Goal: Task Accomplishment & Management: Use online tool/utility

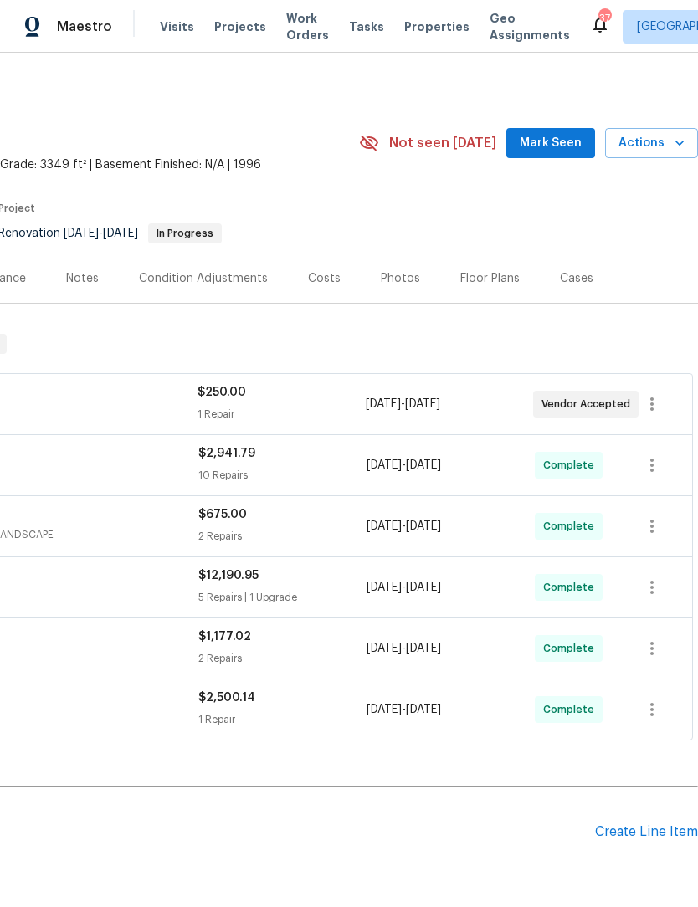
scroll to position [0, 248]
click at [562, 141] on span "Mark Seen" at bounding box center [551, 143] width 62 height 21
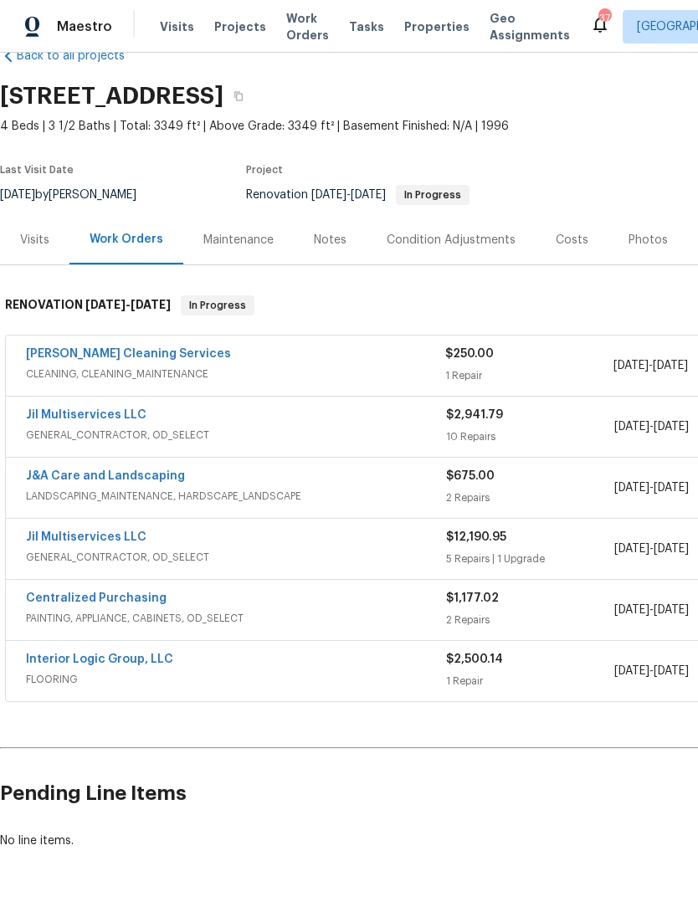
scroll to position [39, 0]
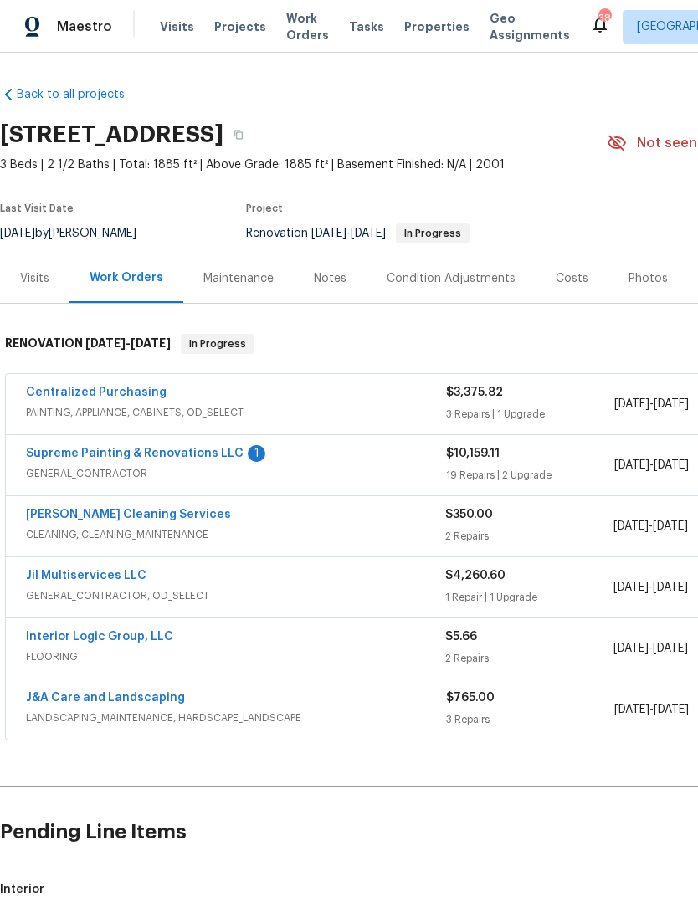
click at [61, 453] on link "Supreme Painting & Renovations LLC" at bounding box center [135, 454] width 218 height 12
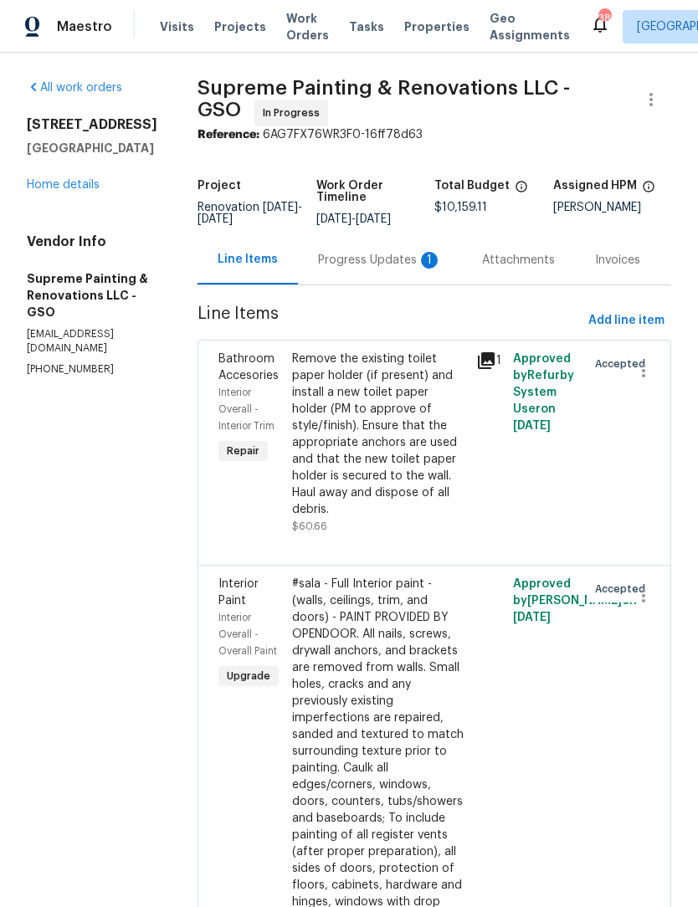
click at [387, 269] on div "Progress Updates 1" at bounding box center [380, 260] width 124 height 17
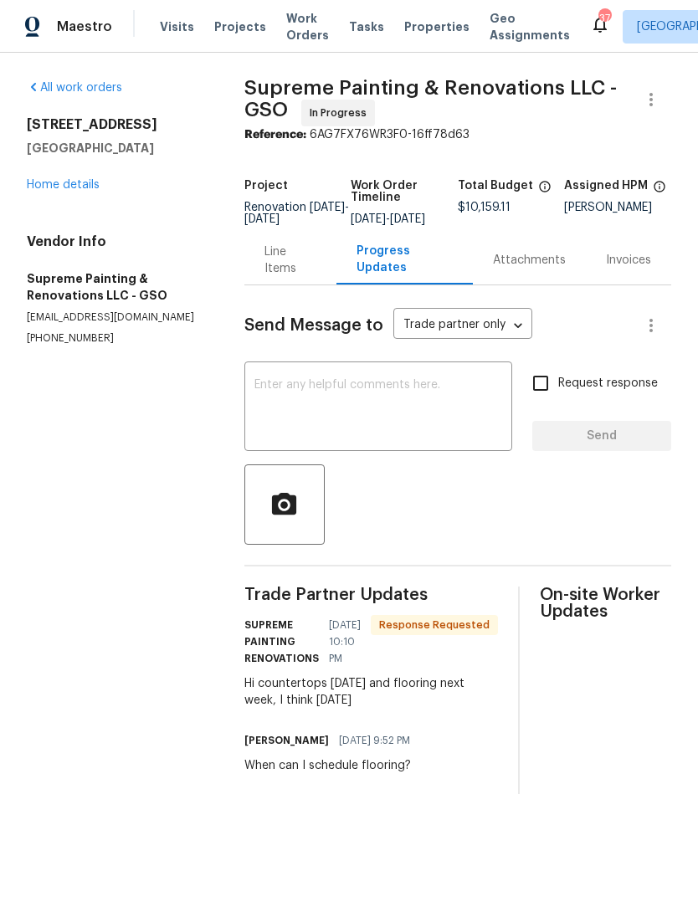
click at [68, 188] on link "Home details" at bounding box center [63, 185] width 73 height 12
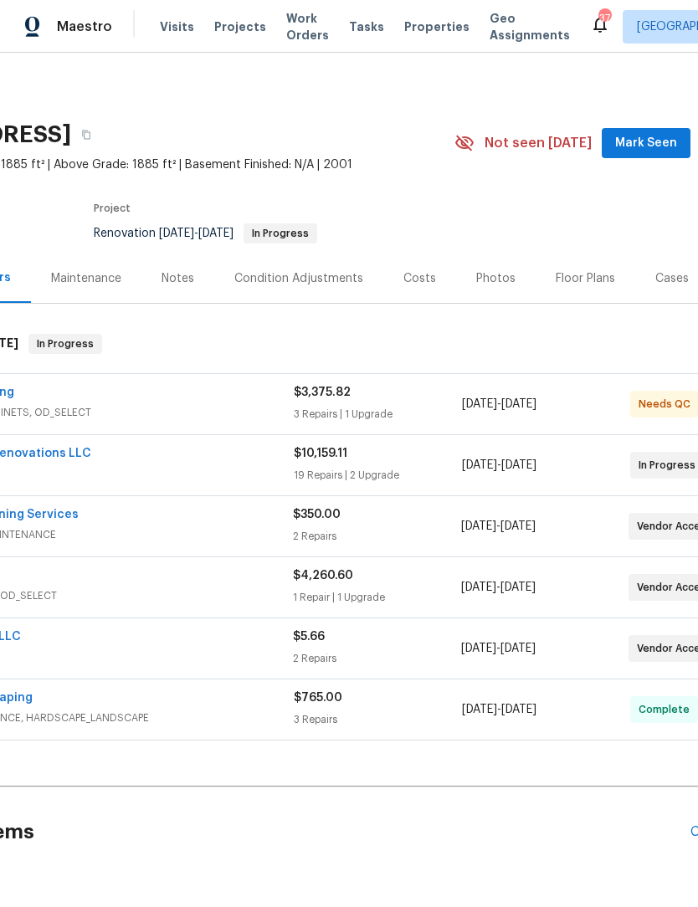
scroll to position [0, 155]
click at [647, 134] on span "Mark Seen" at bounding box center [644, 143] width 62 height 21
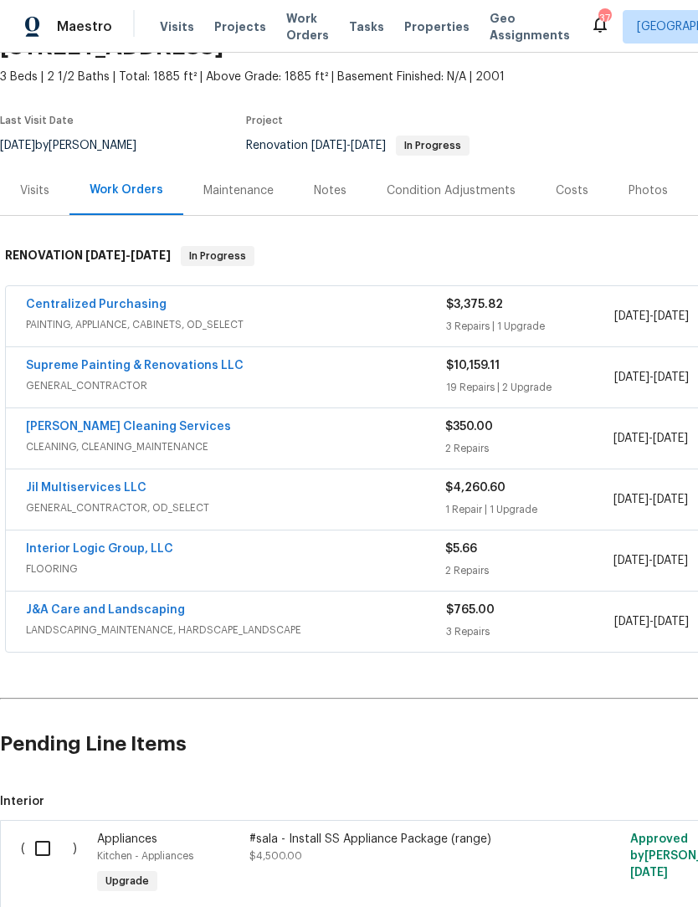
scroll to position [89, 0]
click at [126, 549] on link "Interior Logic Group, LLC" at bounding box center [99, 548] width 147 height 12
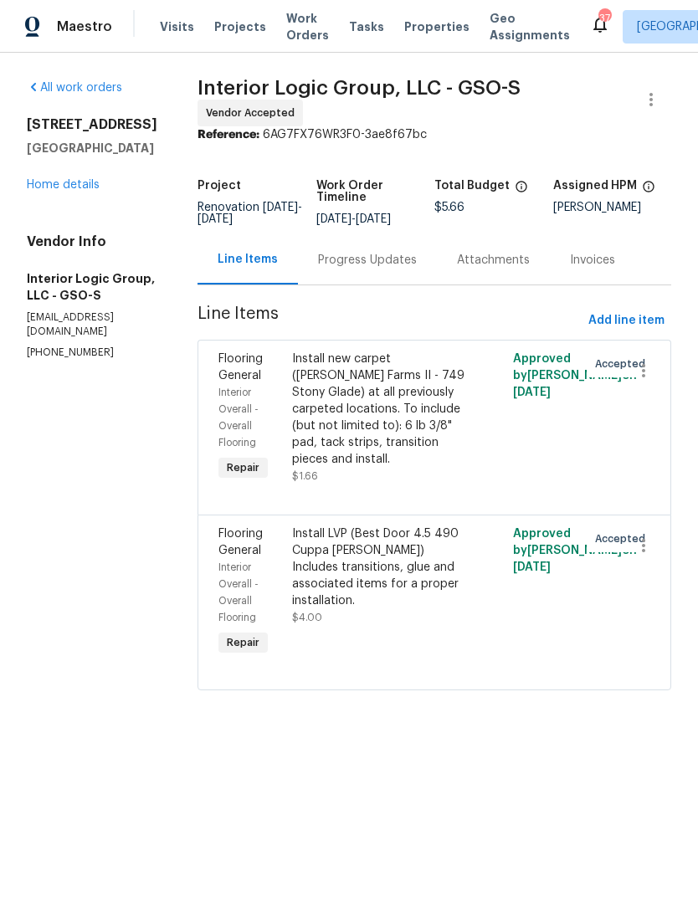
click at [393, 265] on div "Progress Updates" at bounding box center [367, 260] width 99 height 17
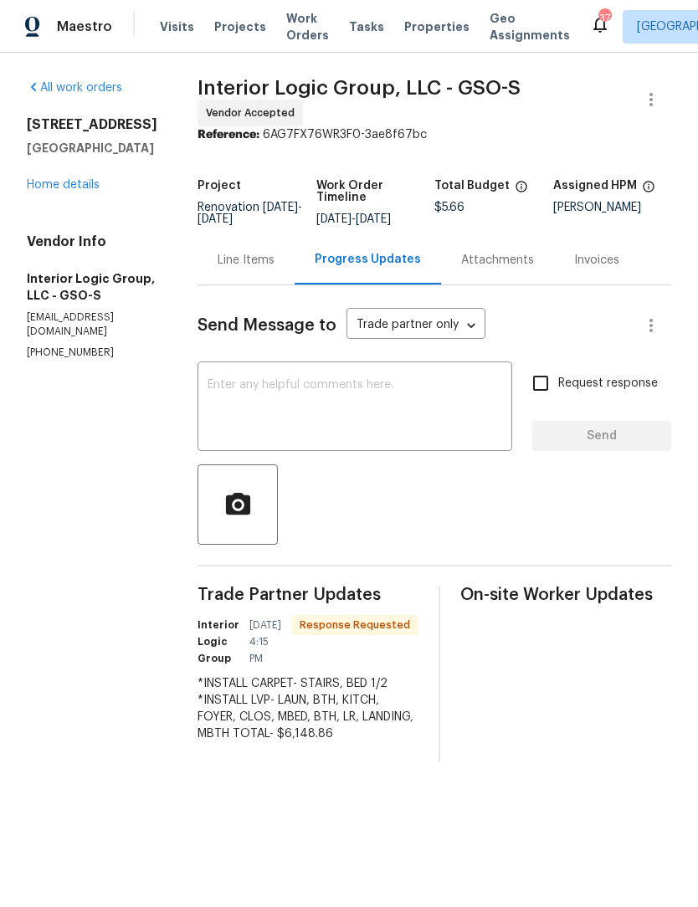
click at [287, 408] on textarea at bounding box center [355, 408] width 295 height 59
click at [70, 190] on link "Home details" at bounding box center [63, 185] width 73 height 12
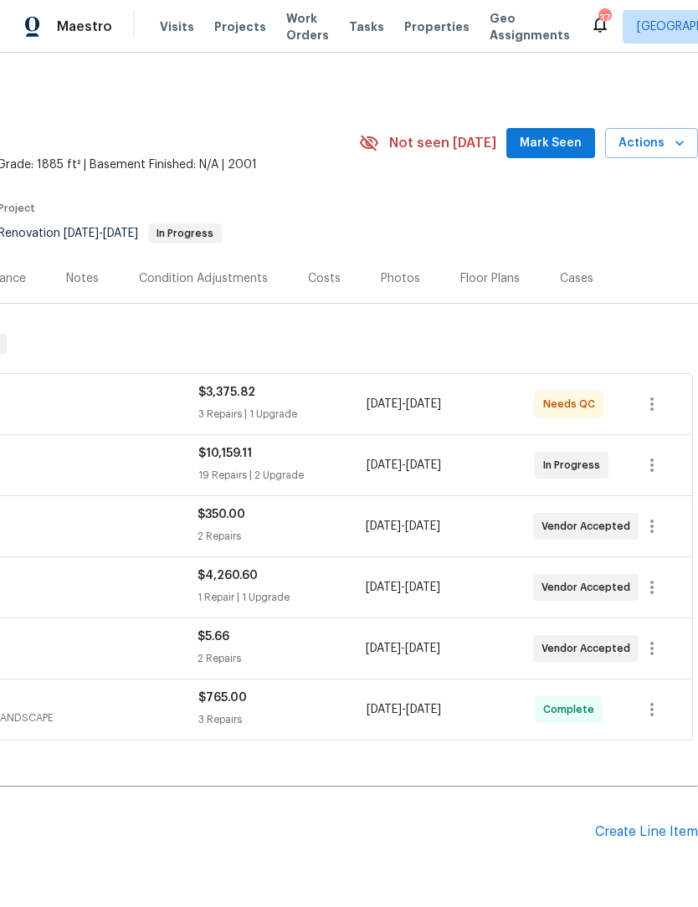
scroll to position [0, 248]
click at [557, 139] on span "Mark Seen" at bounding box center [551, 143] width 62 height 21
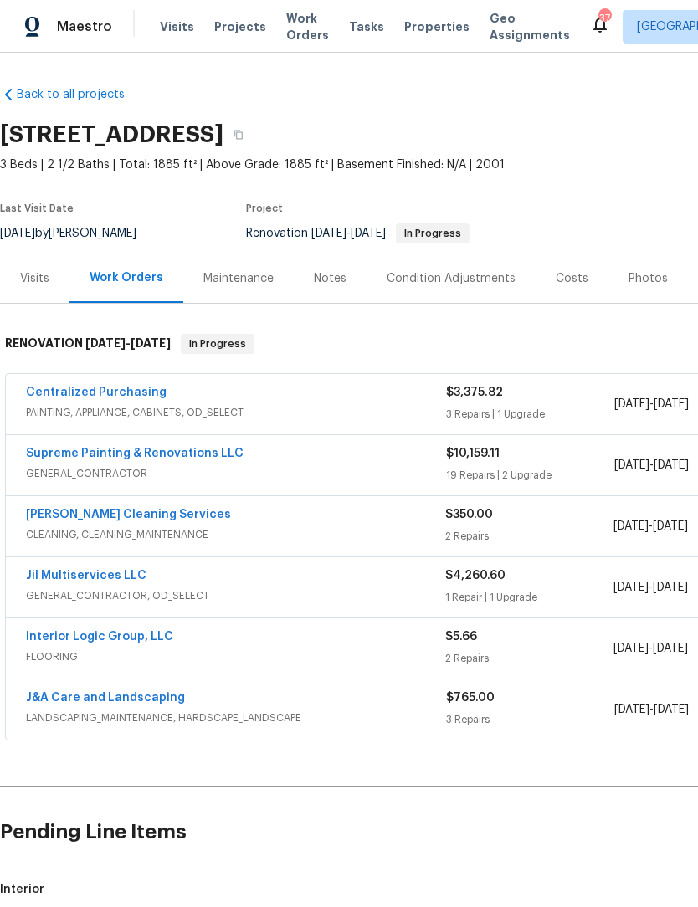
scroll to position [0, 0]
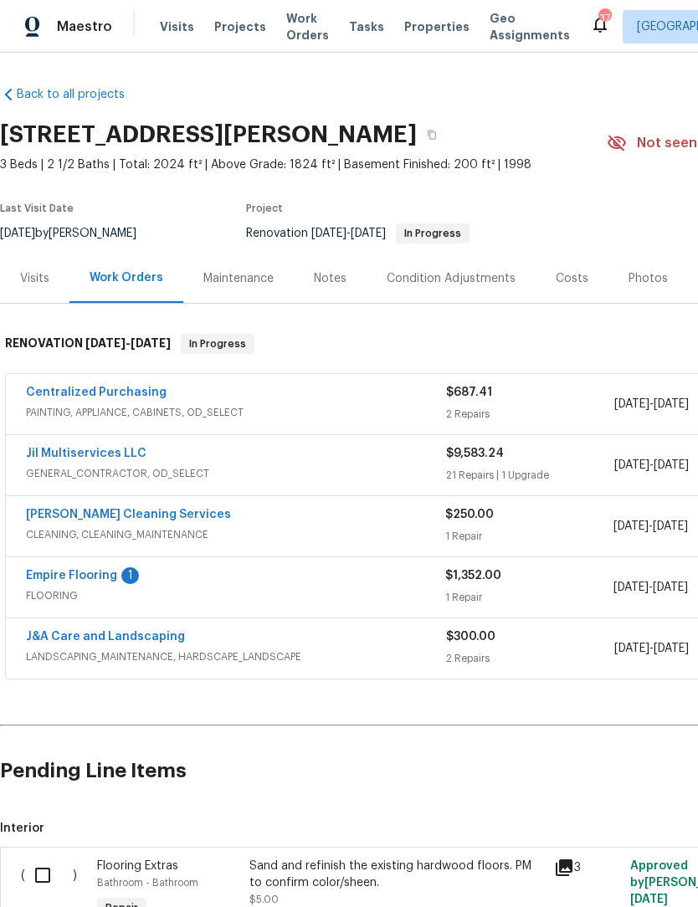
click at [94, 571] on link "Empire Flooring" at bounding box center [71, 576] width 91 height 12
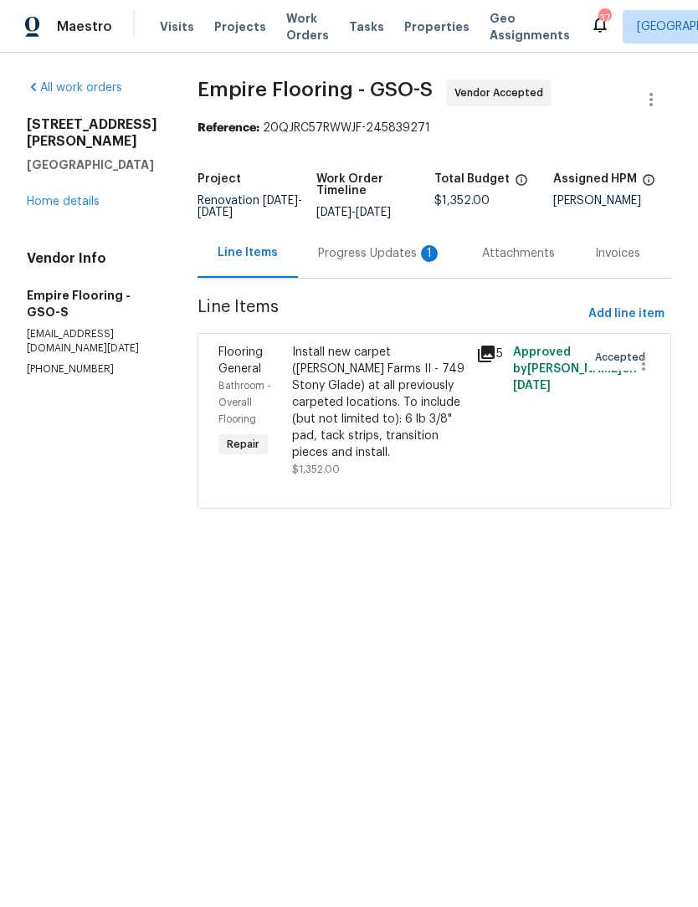
click at [368, 262] on div "Progress Updates 1" at bounding box center [380, 253] width 124 height 17
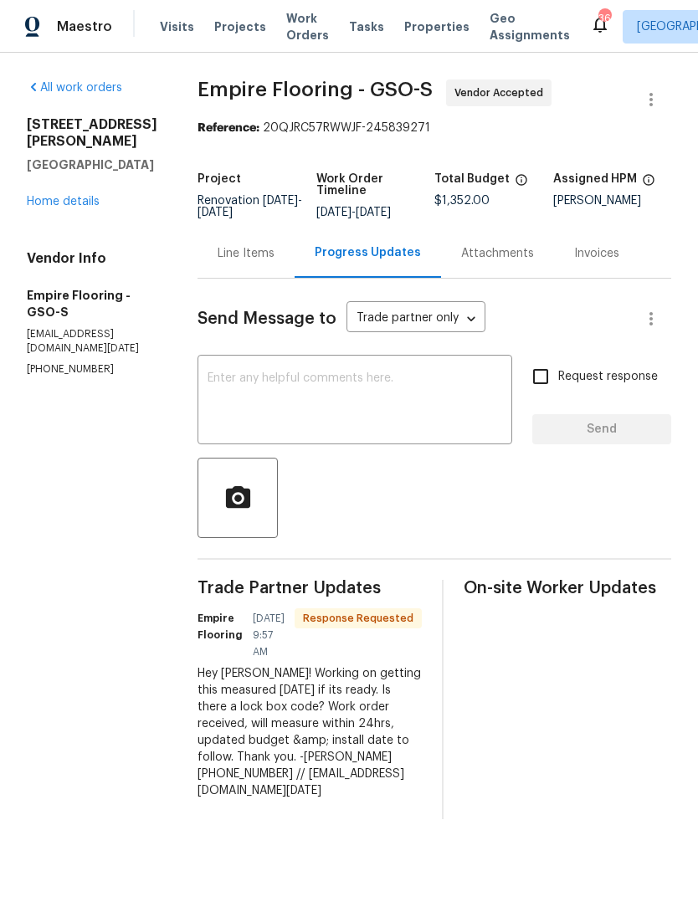
click at [259, 405] on textarea at bounding box center [355, 402] width 295 height 59
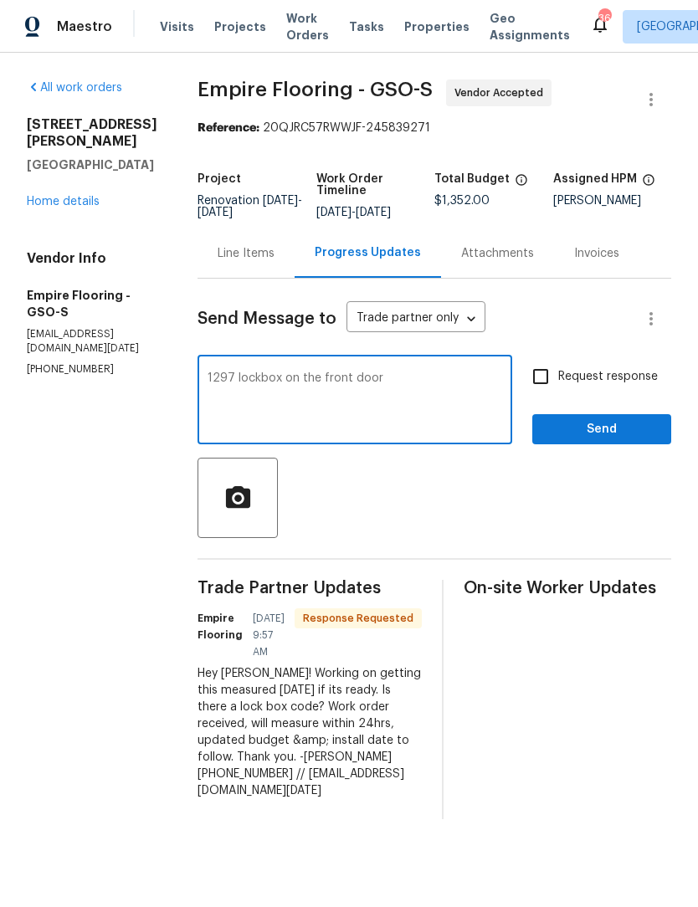
type textarea "1297 lockbox on the front door"
click at [547, 390] on input "Request response" at bounding box center [540, 376] width 35 height 35
checkbox input "true"
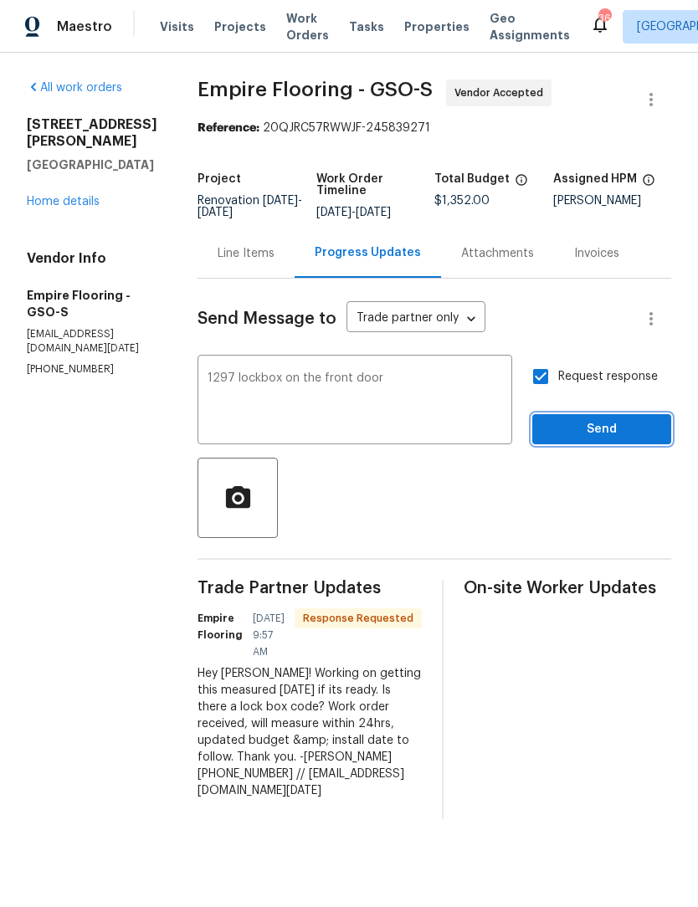
click at [578, 445] on button "Send" at bounding box center [601, 429] width 139 height 31
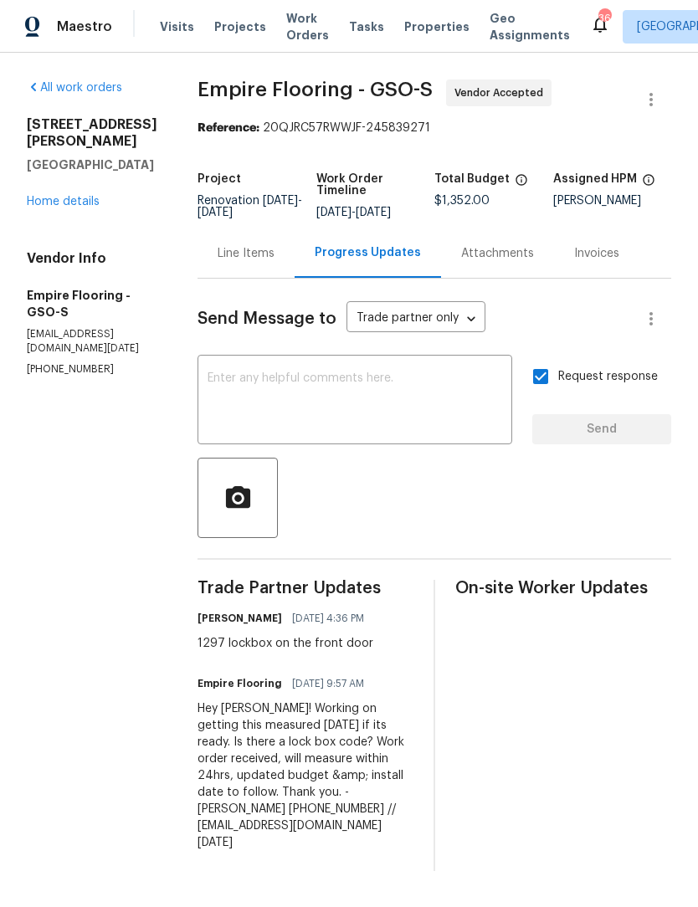
click at [76, 196] on link "Home details" at bounding box center [63, 202] width 73 height 12
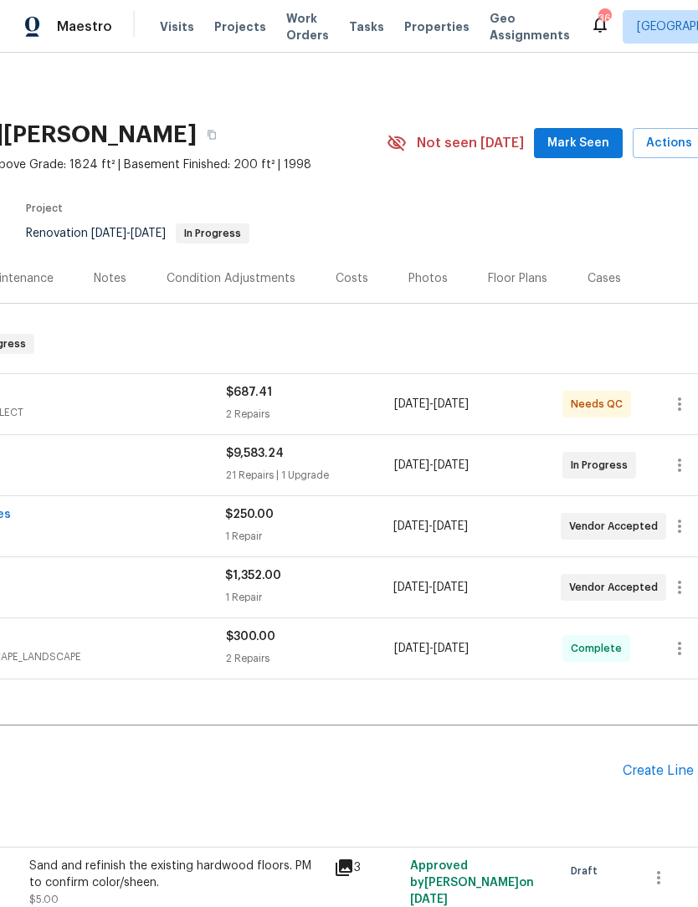
scroll to position [0, 220]
click at [592, 138] on span "Mark Seen" at bounding box center [578, 143] width 62 height 21
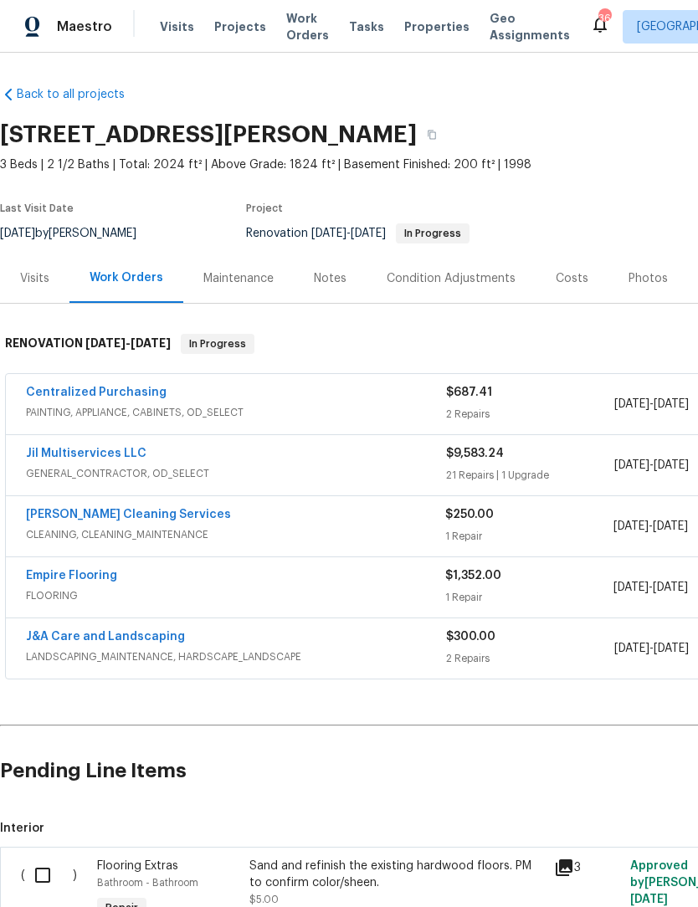
scroll to position [0, 0]
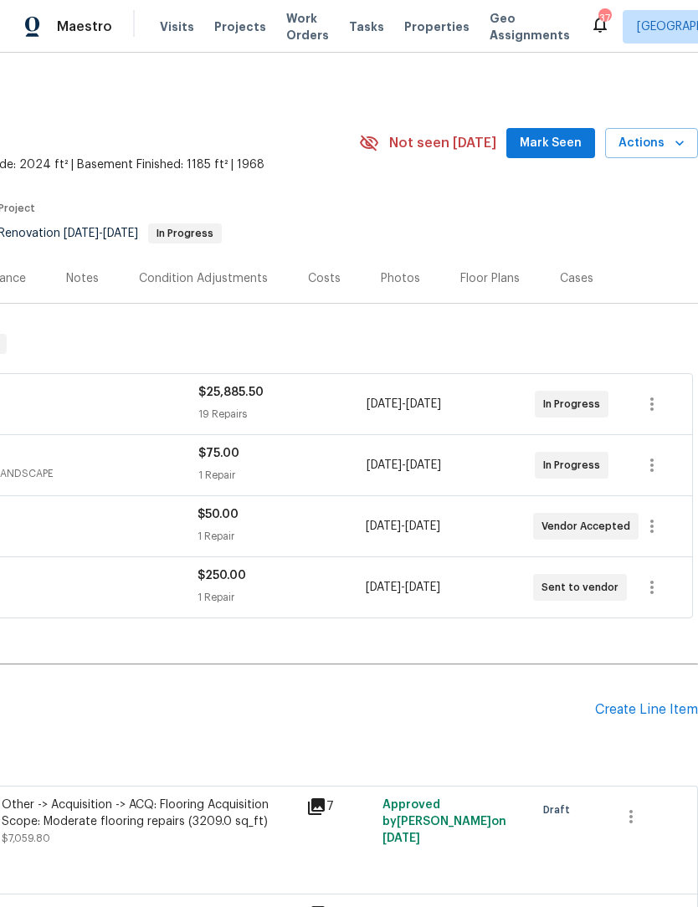
scroll to position [0, 248]
click at [560, 145] on span "Mark Seen" at bounding box center [551, 143] width 62 height 21
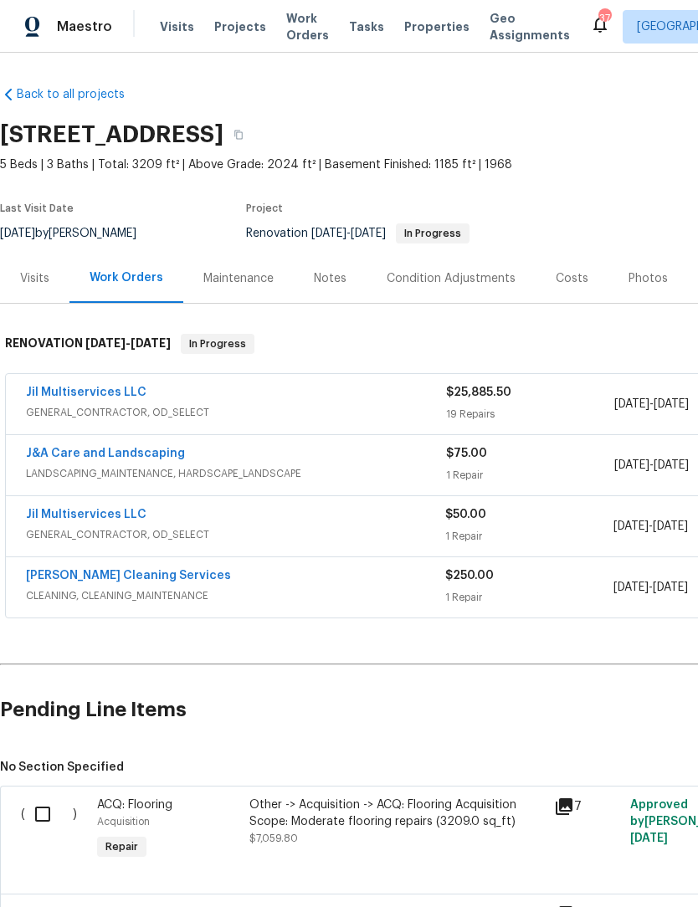
scroll to position [0, 0]
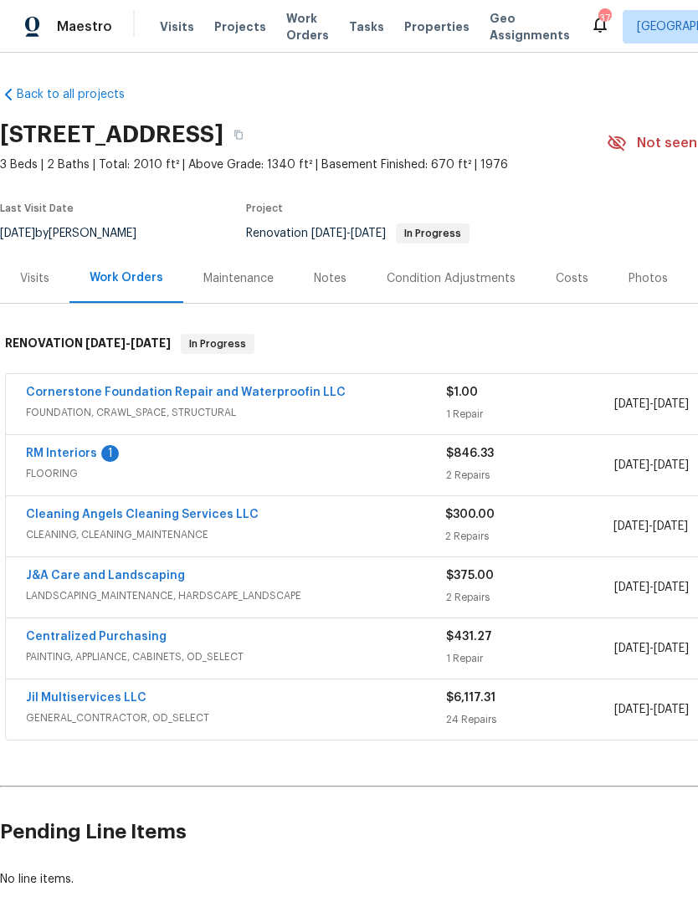
click at [257, 398] on link "Cornerstone Foundation Repair and Waterproofin LLC" at bounding box center [186, 393] width 320 height 12
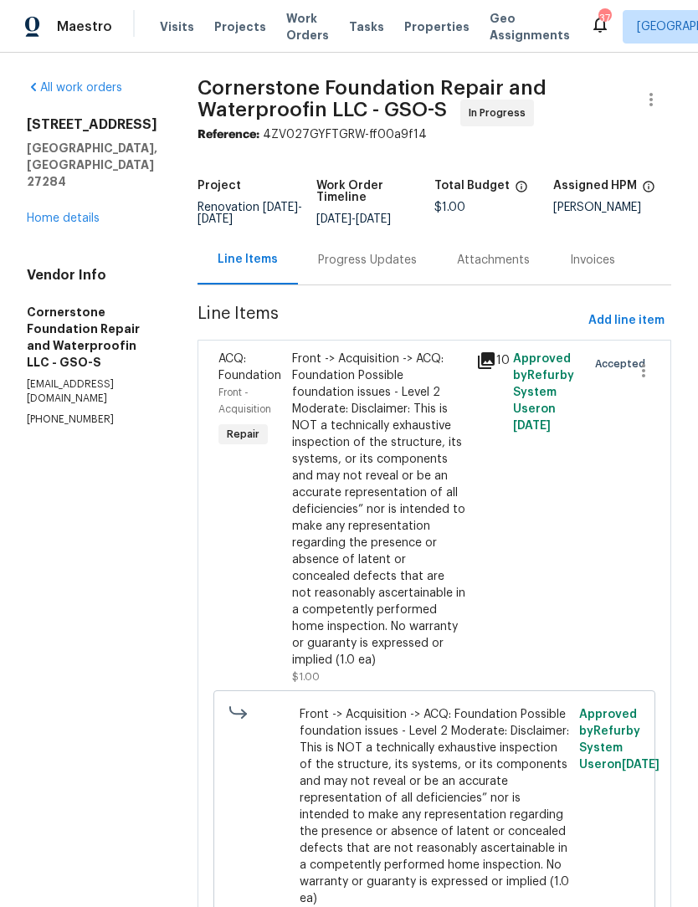
scroll to position [1, 0]
click at [325, 262] on div "Progress Updates" at bounding box center [367, 259] width 99 height 17
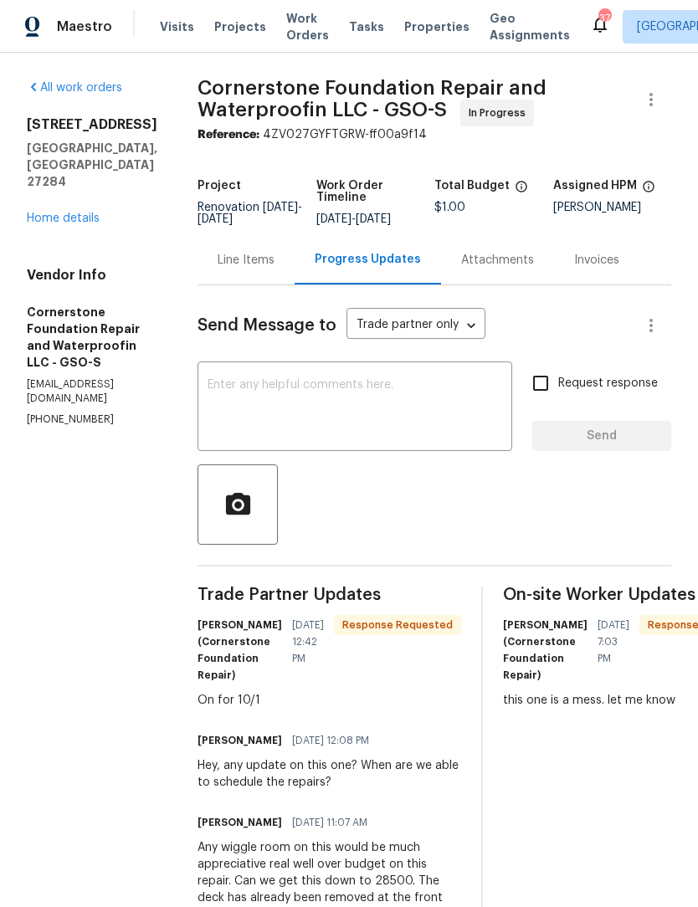
click at [224, 394] on textarea at bounding box center [355, 408] width 295 height 59
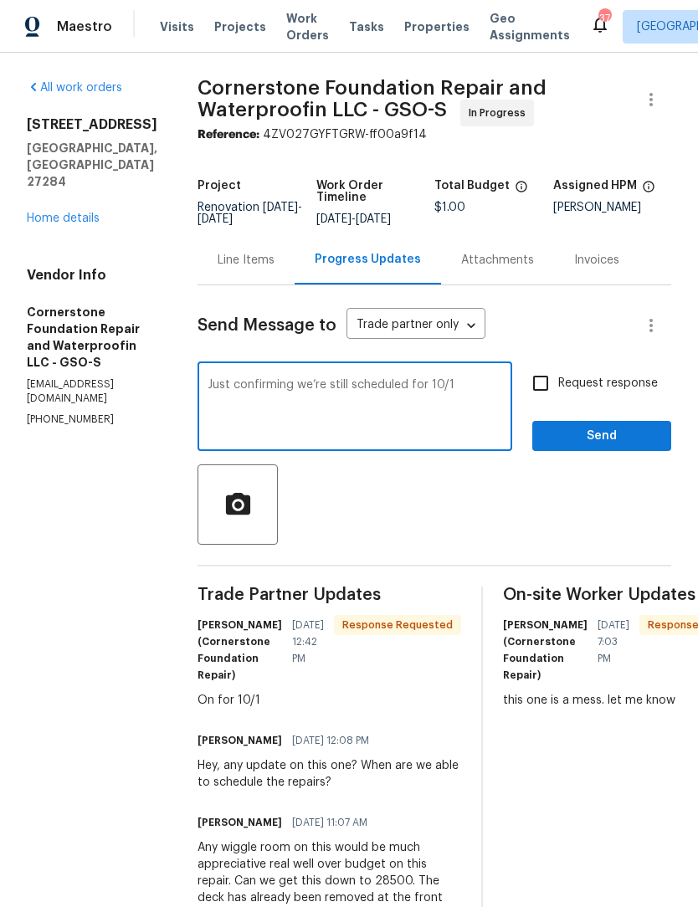
type textarea "Just confirming we’re still scheduled for 10/1"
click at [535, 384] on input "Request response" at bounding box center [540, 383] width 35 height 35
checkbox input "true"
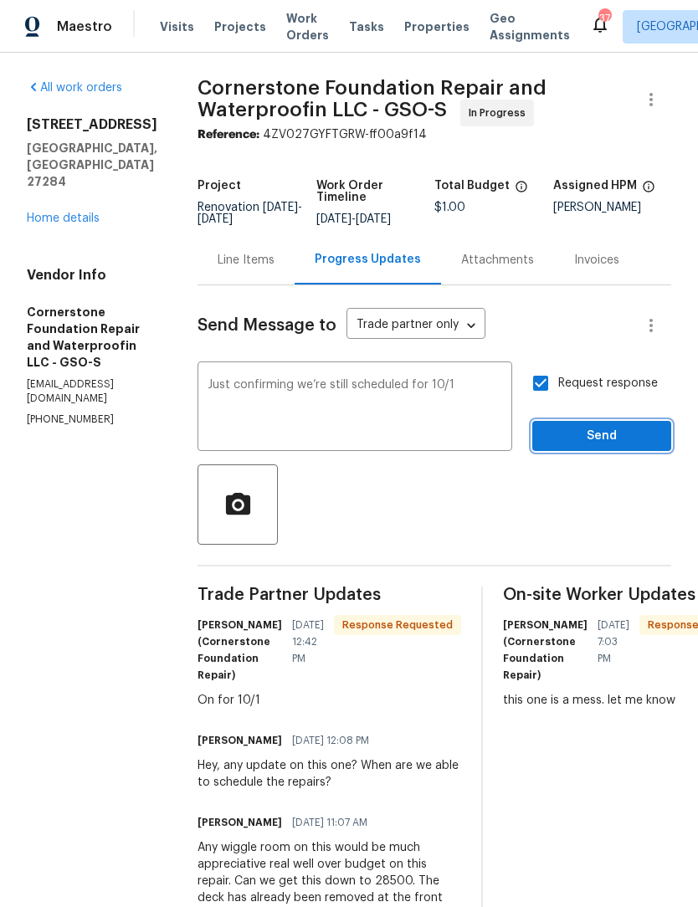
click at [596, 439] on span "Send" at bounding box center [602, 436] width 112 height 21
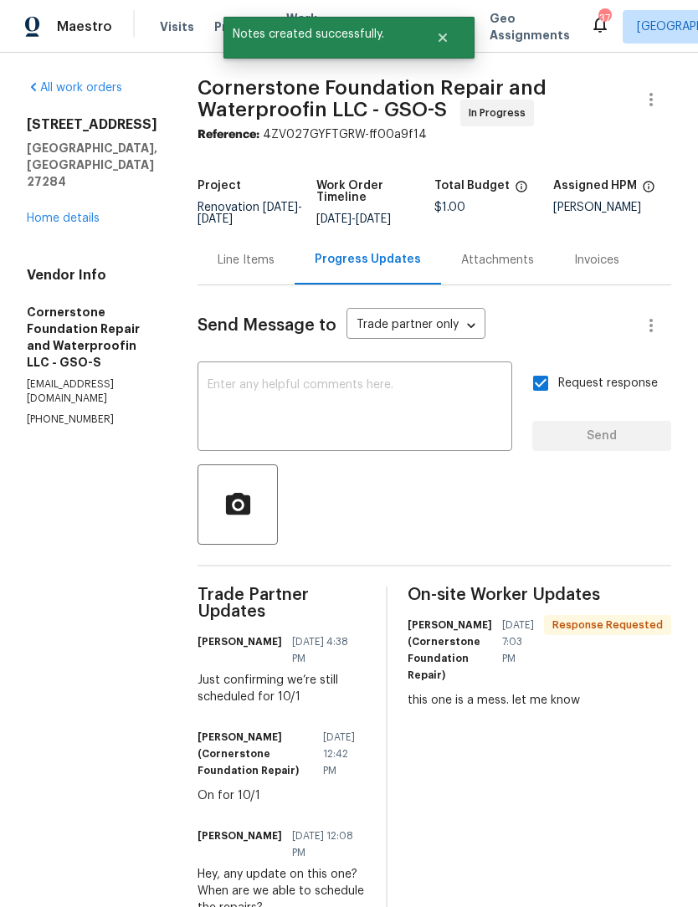
click at [75, 224] on link "Home details" at bounding box center [63, 219] width 73 height 12
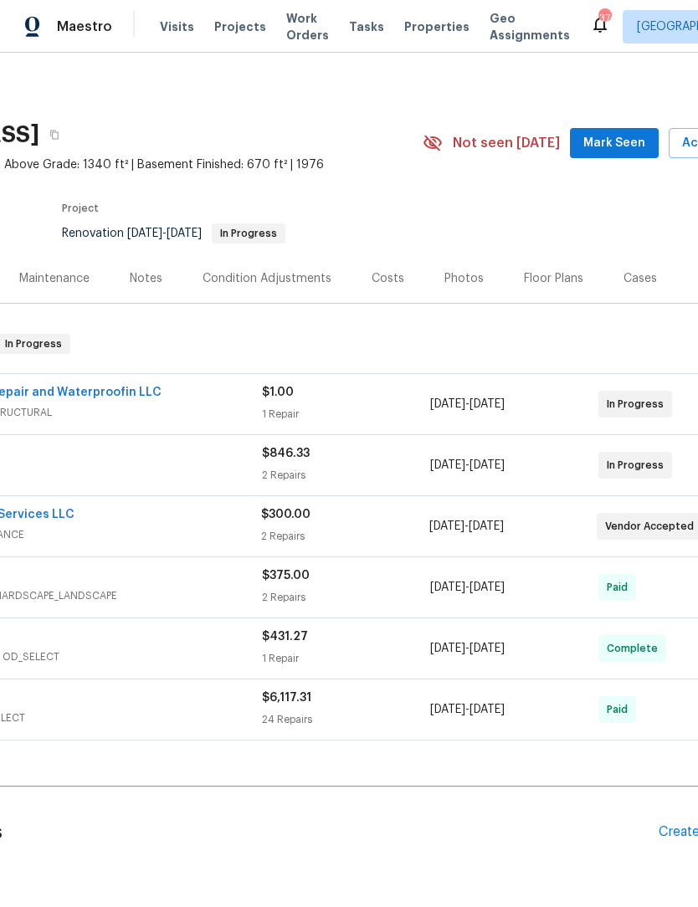
scroll to position [0, 215]
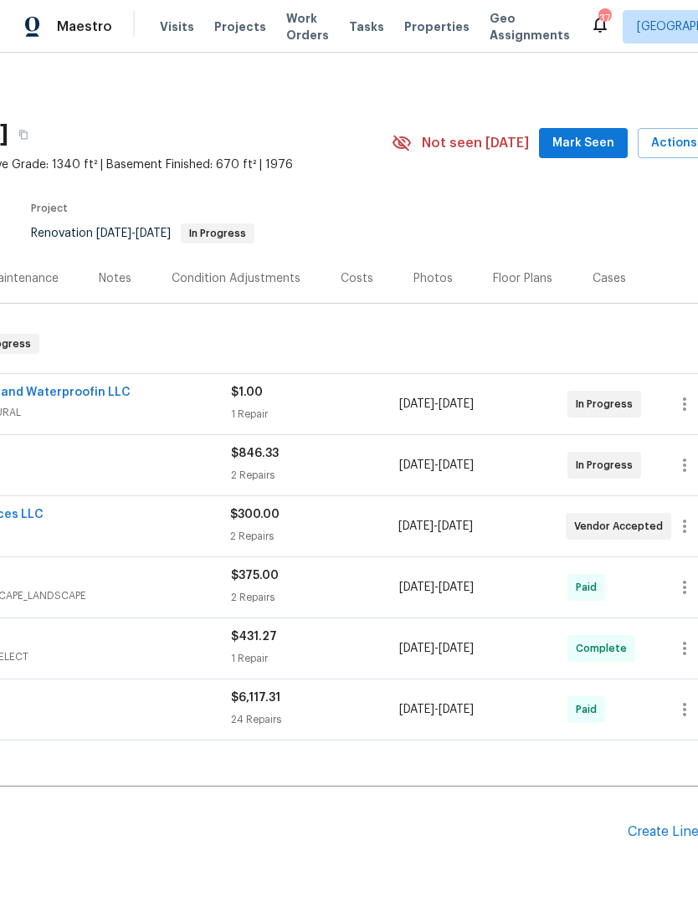
click at [588, 139] on span "Mark Seen" at bounding box center [583, 143] width 62 height 21
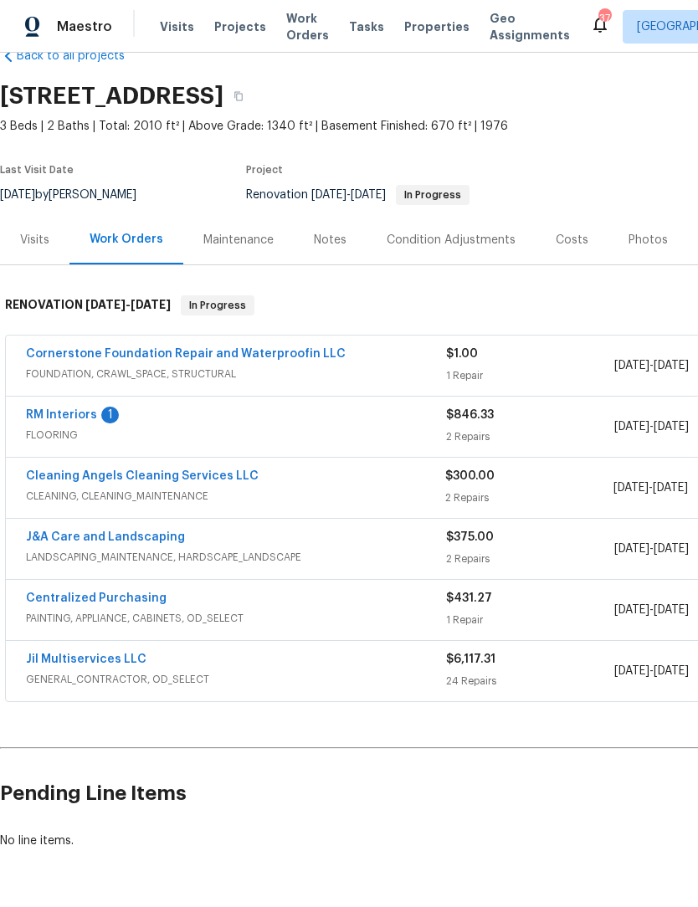
scroll to position [39, 0]
click at [77, 418] on link "RM Interiors" at bounding box center [61, 415] width 71 height 12
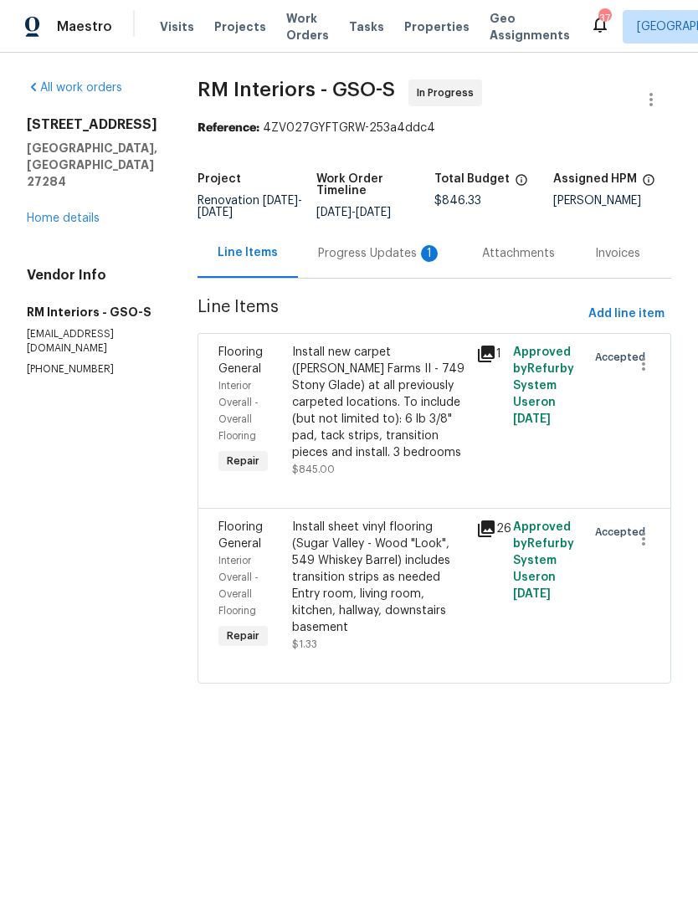
click at [351, 262] on div "Progress Updates 1" at bounding box center [380, 253] width 124 height 17
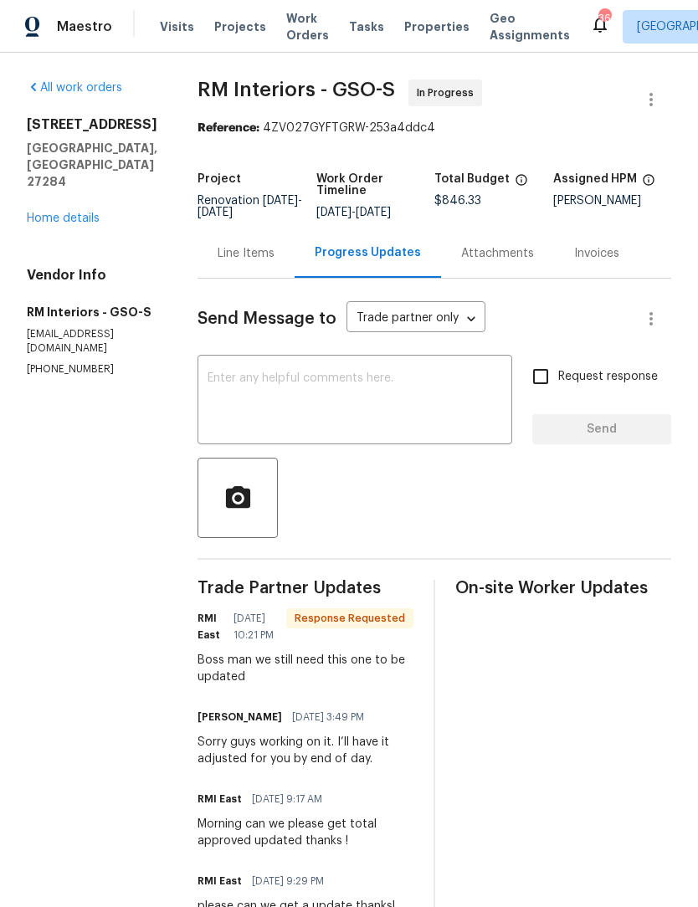
click at [248, 259] on div "Line Items" at bounding box center [246, 253] width 57 height 17
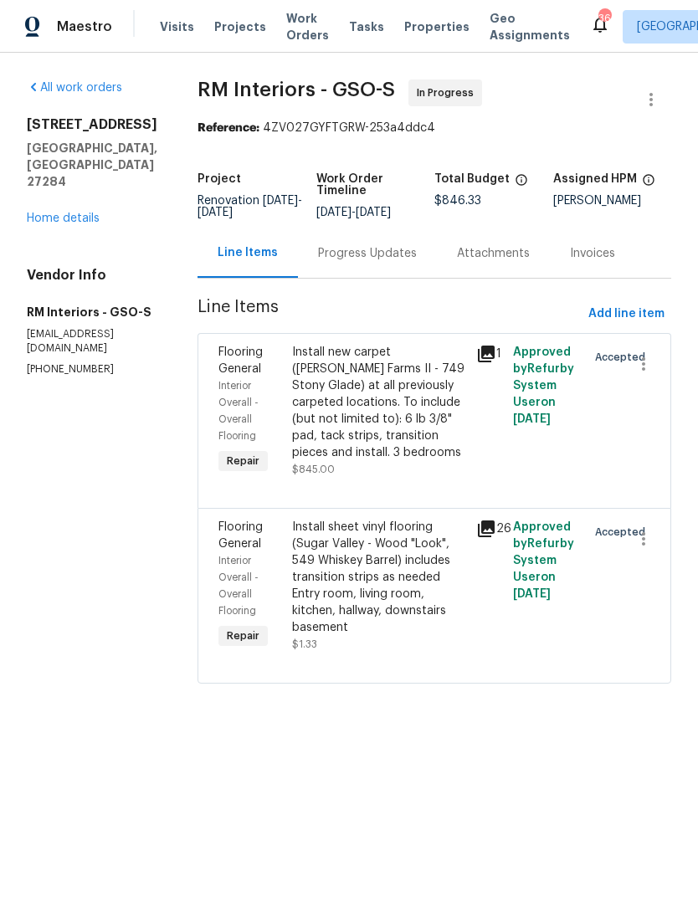
click at [369, 557] on div "Install sheet vinyl flooring (Sugar Valley - Wood "Look", 549 Whiskey Barrel) i…" at bounding box center [379, 577] width 174 height 117
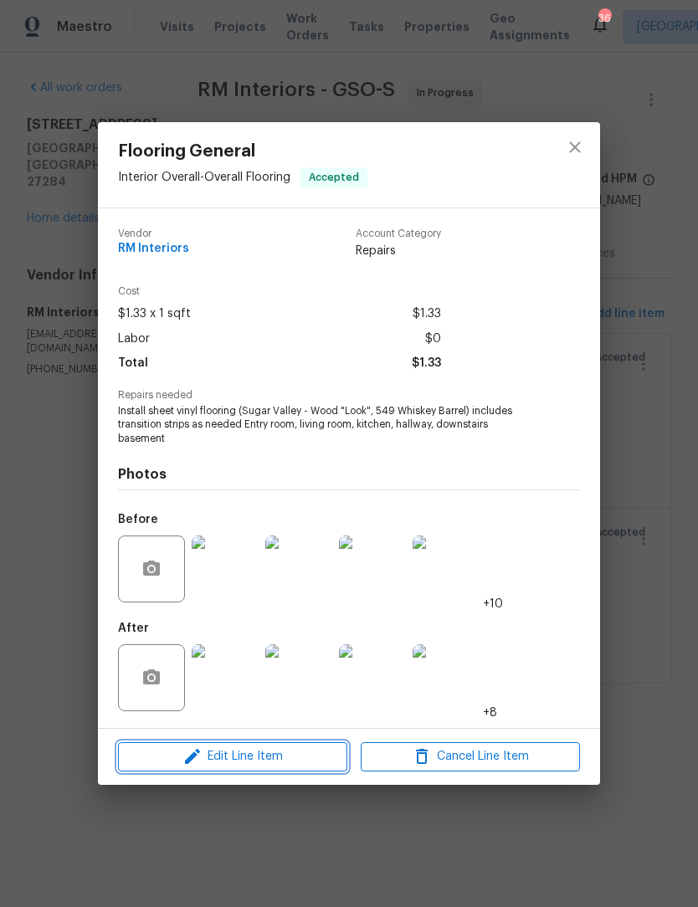
click at [258, 756] on span "Edit Line Item" at bounding box center [232, 757] width 219 height 21
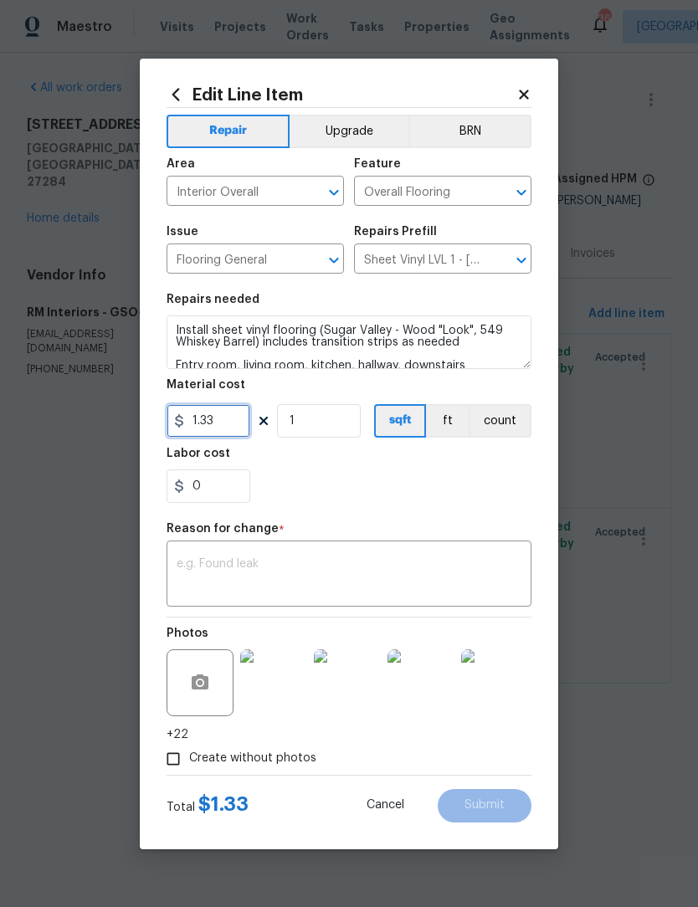
click at [242, 425] on input "1.33" at bounding box center [209, 420] width 84 height 33
type input "5398"
click at [237, 567] on textarea at bounding box center [349, 575] width 345 height 35
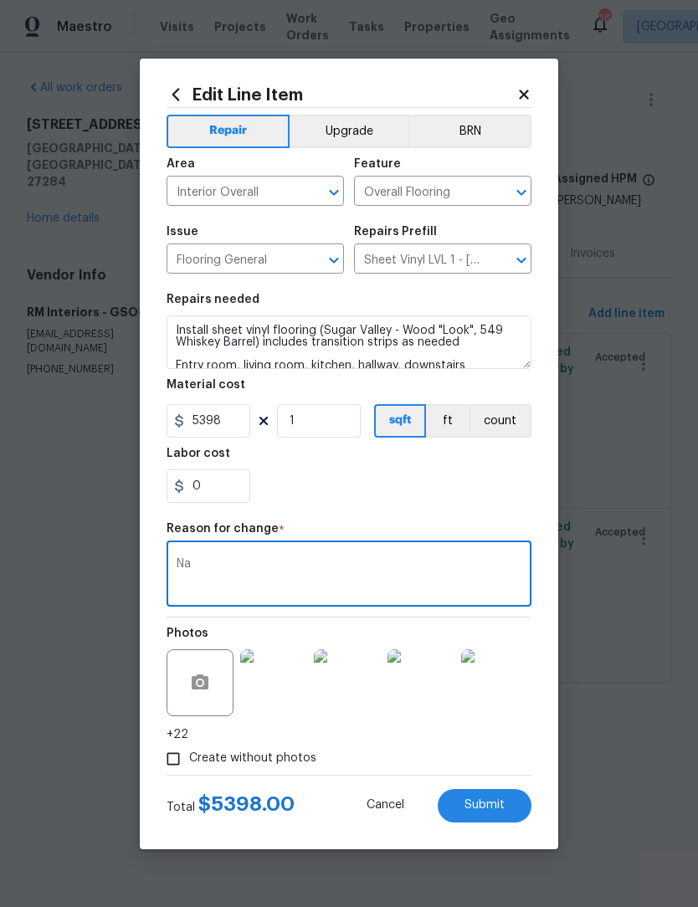
type textarea "Na"
click at [494, 814] on button "Submit" at bounding box center [485, 805] width 94 height 33
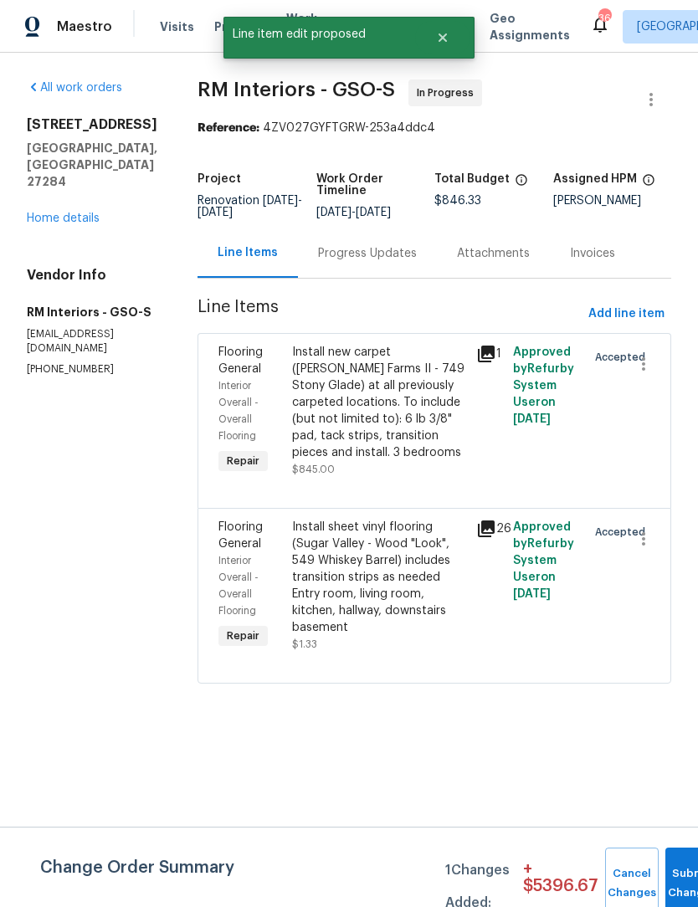
click at [362, 408] on div "Install new carpet (Abshire Farms II - 749 Stony Glade) at all previously carpe…" at bounding box center [379, 402] width 174 height 117
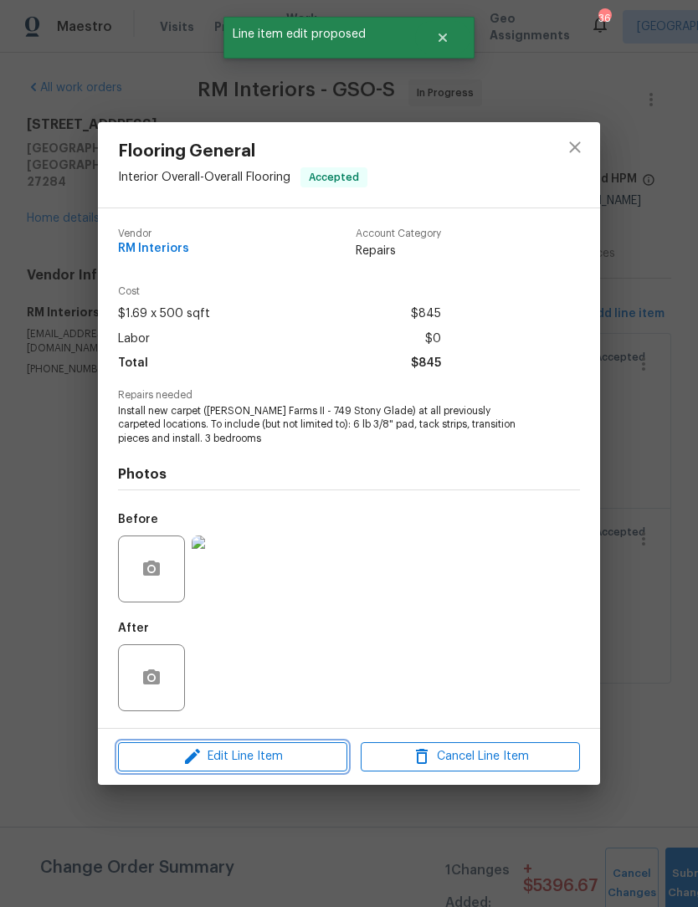
click at [272, 761] on span "Edit Line Item" at bounding box center [232, 757] width 219 height 21
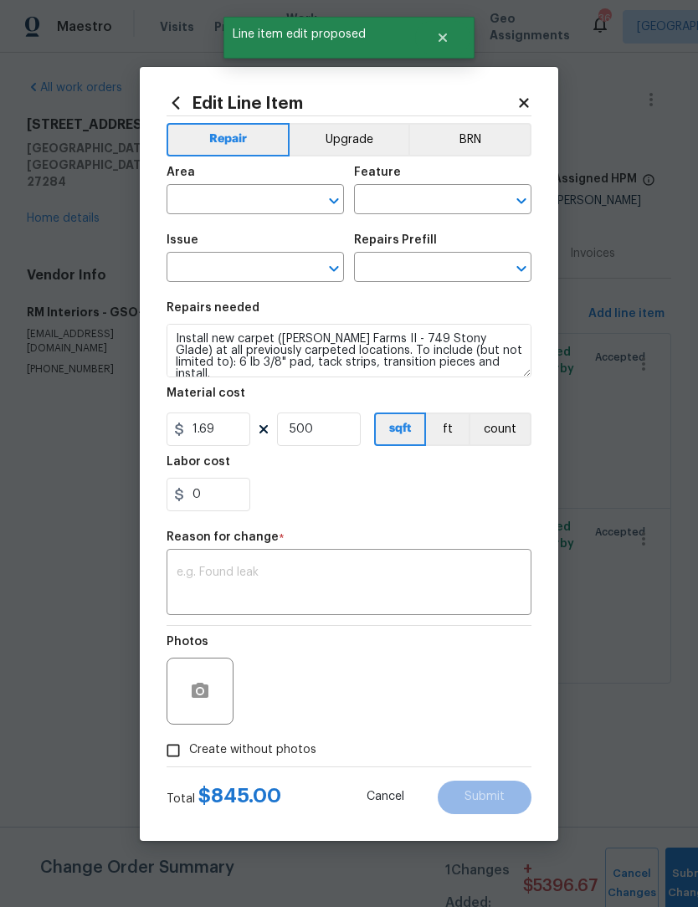
type input "Interior Overall"
type input "Overall Flooring"
type input "Flooring General"
type input "Carpet LVL 2 - Abshire Farms II (Beige) $1.69"
click at [244, 429] on input "1.69" at bounding box center [209, 429] width 84 height 33
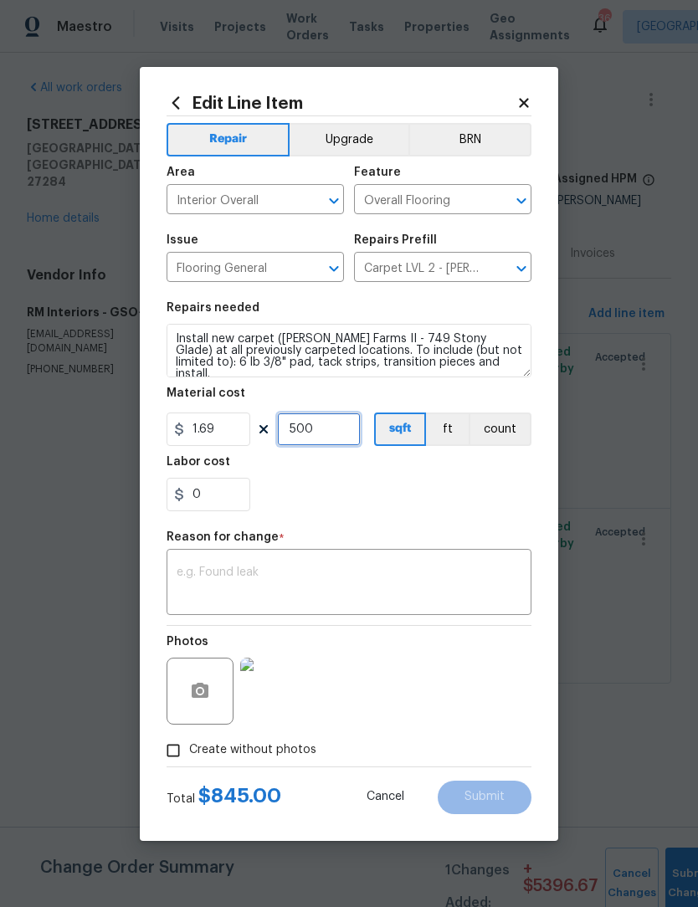
click at [347, 425] on input "500" at bounding box center [319, 429] width 84 height 33
type input "0"
click at [247, 430] on input "1.69" at bounding box center [209, 429] width 84 height 33
type input "1"
click at [214, 581] on textarea at bounding box center [349, 584] width 345 height 35
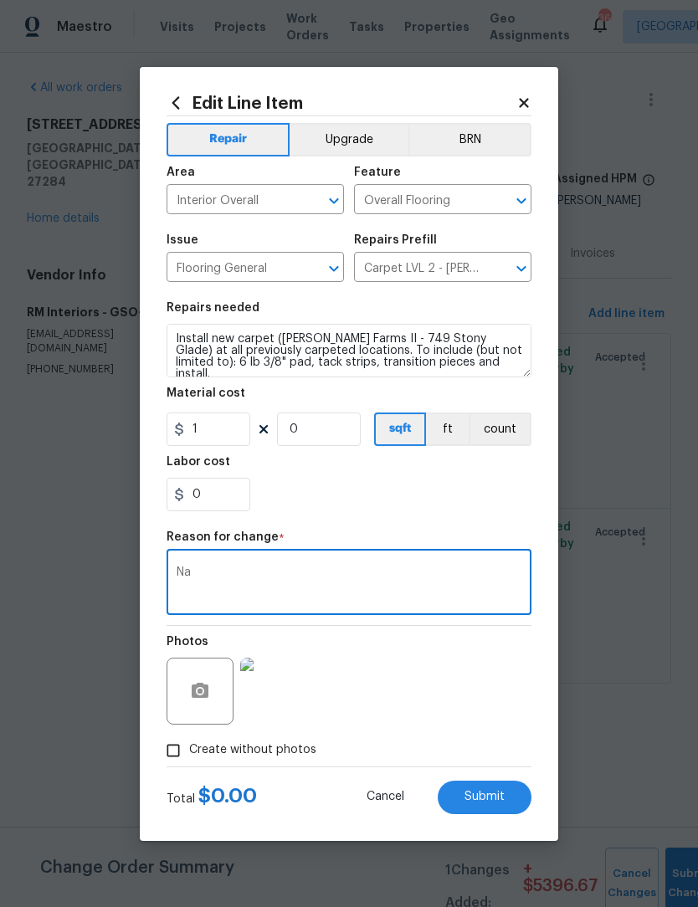
type textarea "Na"
click at [493, 801] on span "Submit" at bounding box center [485, 797] width 40 height 13
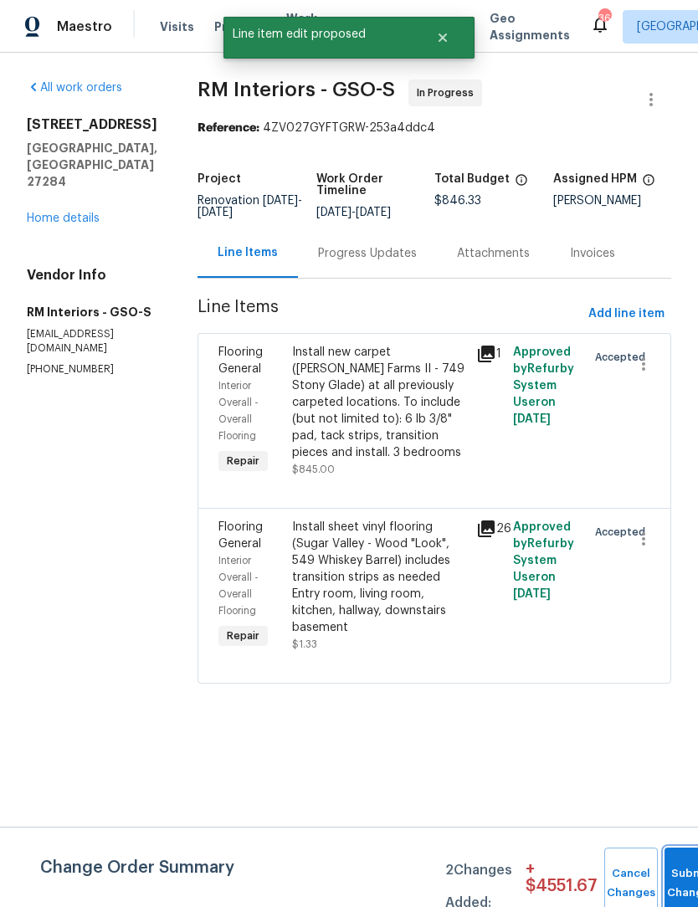
click at [668, 870] on button "Submit Changes" at bounding box center [692, 884] width 54 height 72
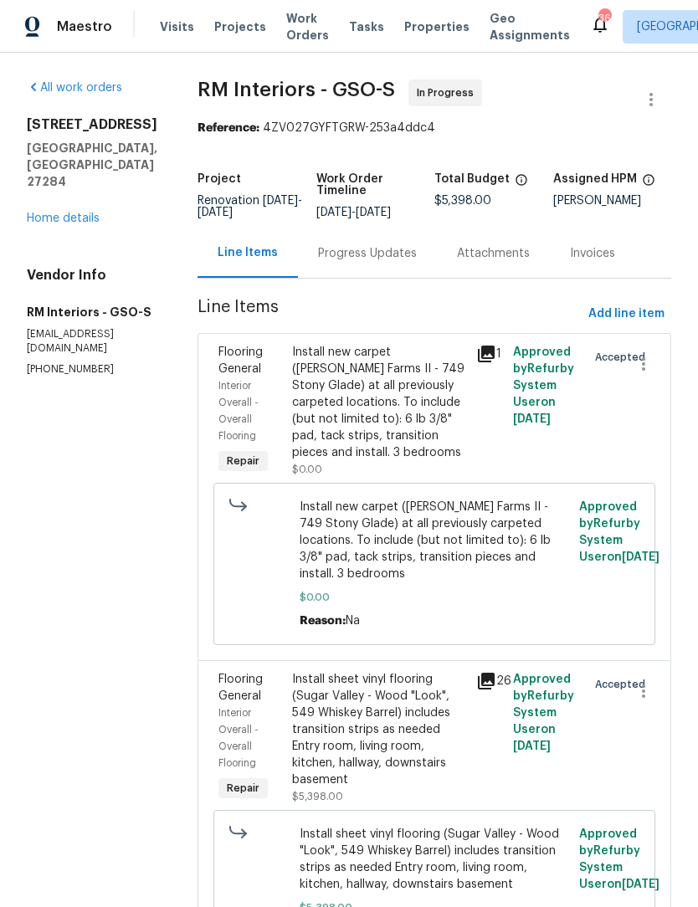
click at [80, 213] on link "Home details" at bounding box center [63, 219] width 73 height 12
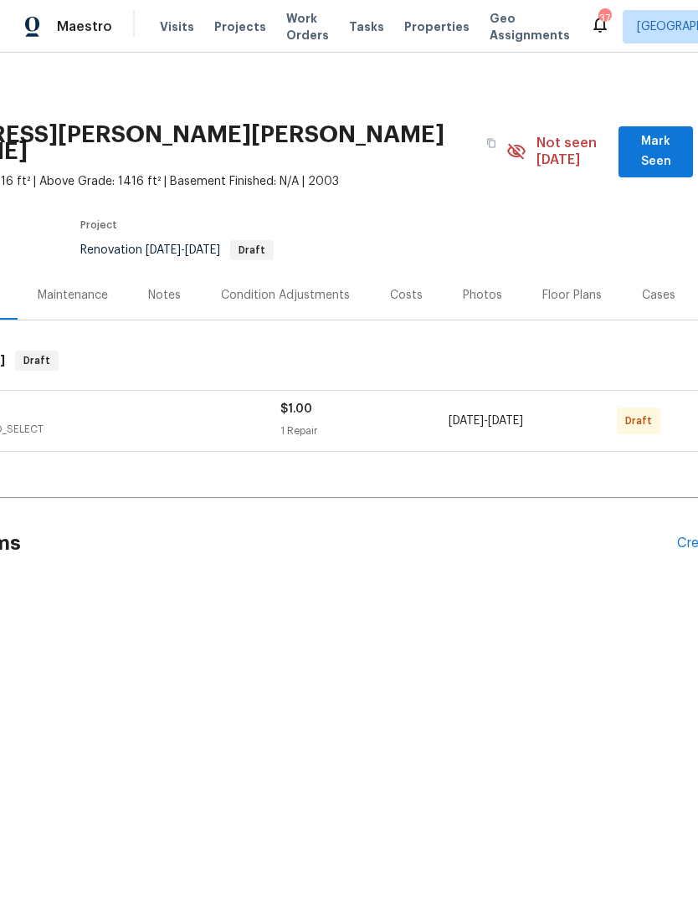
scroll to position [0, 170]
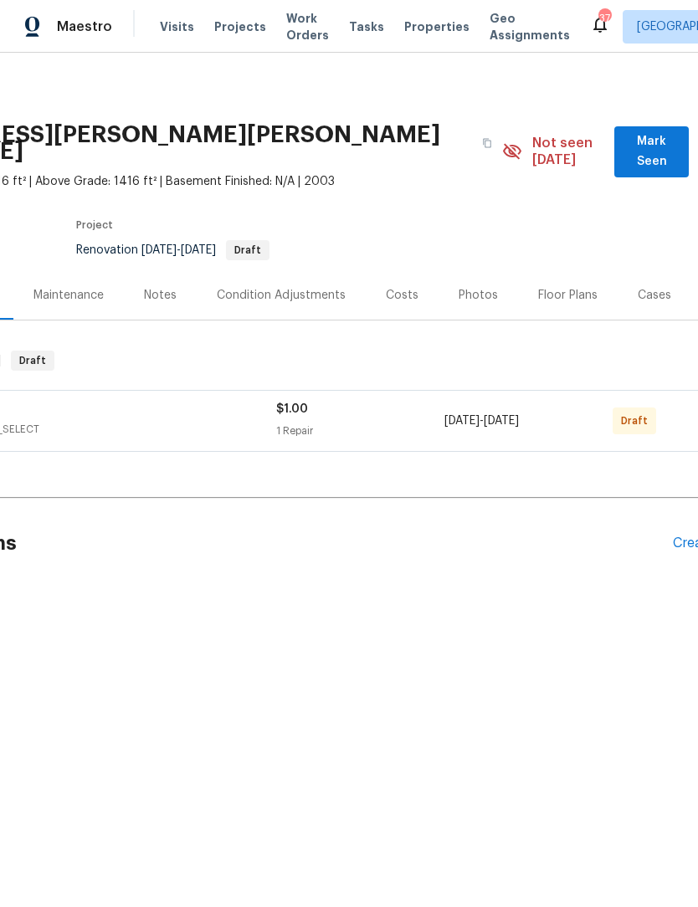
click at [642, 145] on span "Mark Seen" at bounding box center [651, 151] width 47 height 41
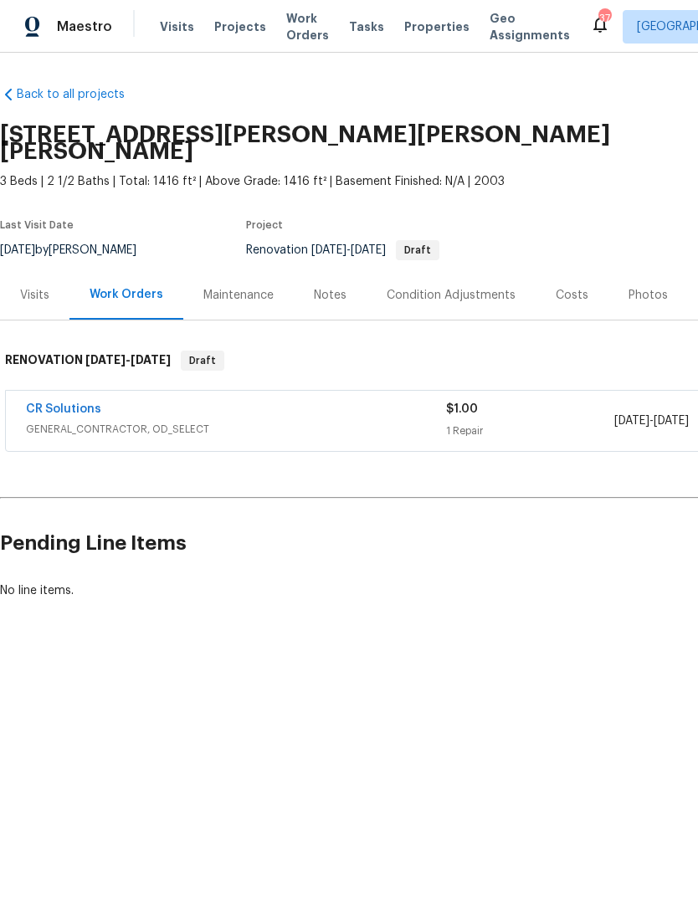
scroll to position [0, 0]
click at [83, 403] on link "CR Solutions" at bounding box center [63, 409] width 75 height 12
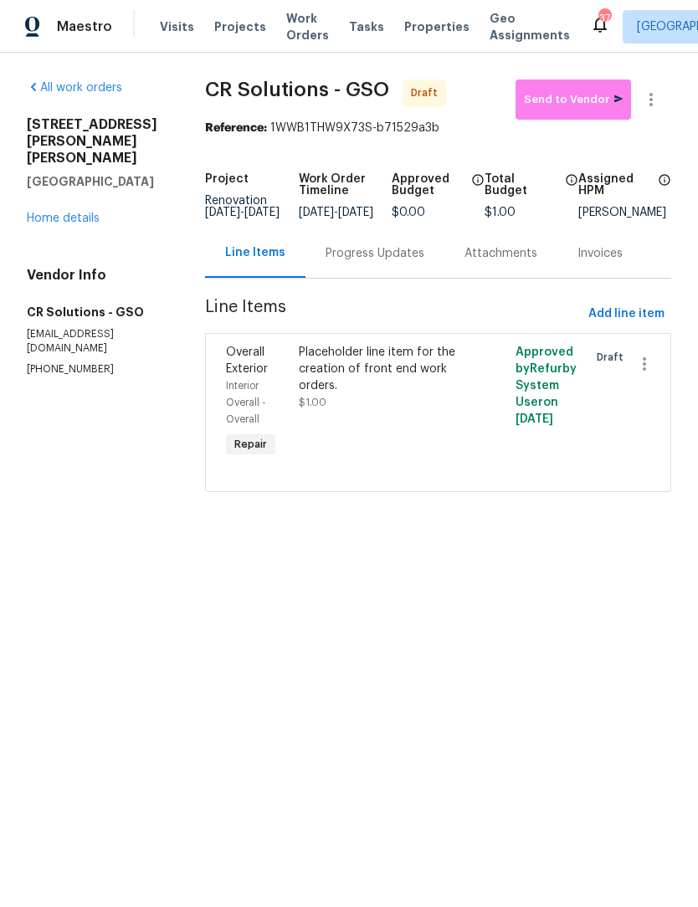
click at [58, 213] on link "Home details" at bounding box center [63, 219] width 73 height 12
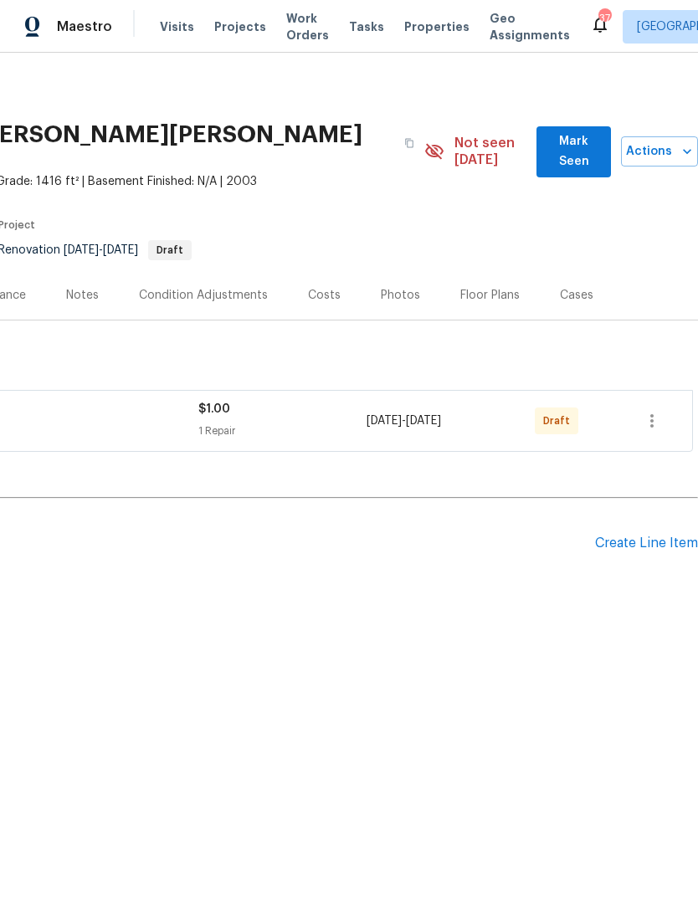
scroll to position [0, 248]
click at [555, 139] on span "Mark Seen" at bounding box center [573, 151] width 47 height 41
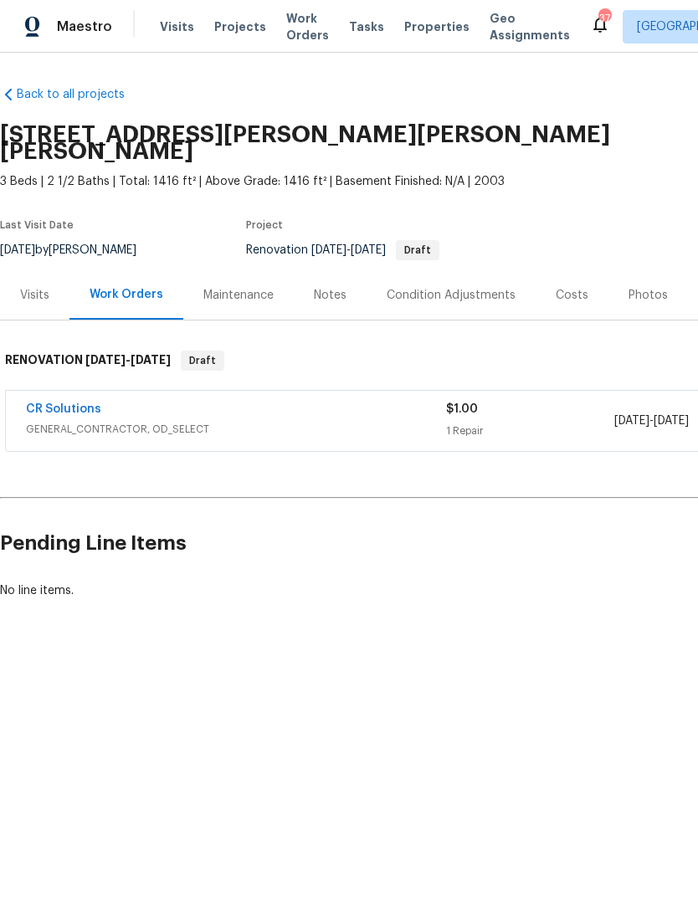
scroll to position [0, 0]
